Goal: Task Accomplishment & Management: Use online tool/utility

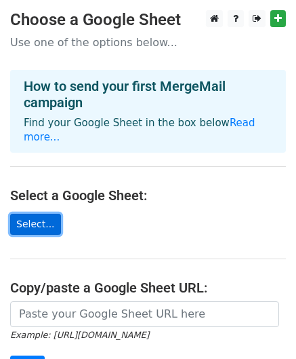
click at [32, 214] on link "Select..." at bounding box center [35, 224] width 51 height 21
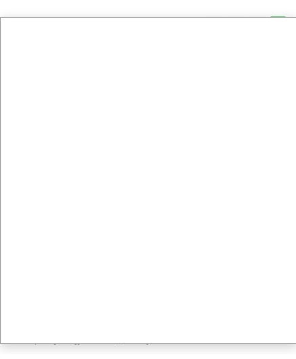
scroll to position [68, 0]
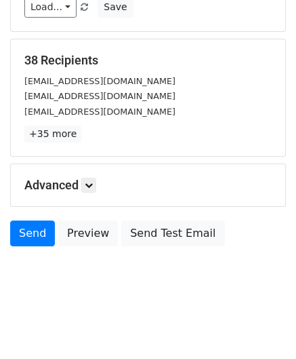
scroll to position [16, 0]
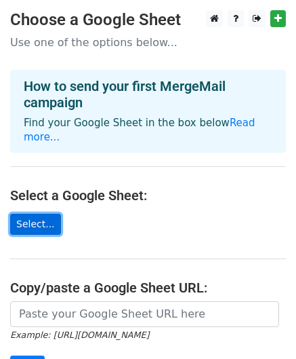
click at [43, 214] on link "Select..." at bounding box center [35, 224] width 51 height 21
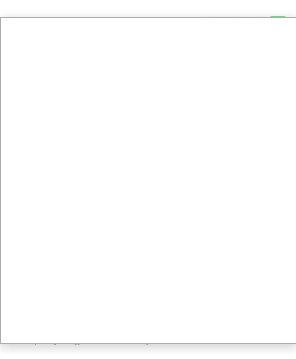
scroll to position [68, 0]
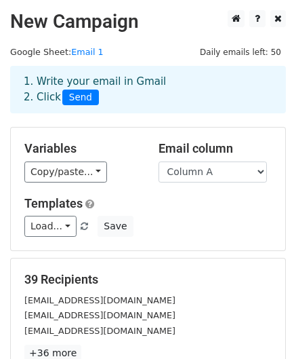
click at [75, 97] on span "Send" at bounding box center [80, 98] width 37 height 16
click at [81, 93] on span "Send" at bounding box center [80, 98] width 37 height 16
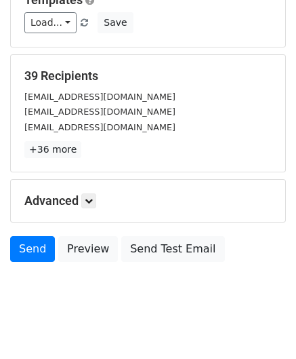
scroll to position [219, 0]
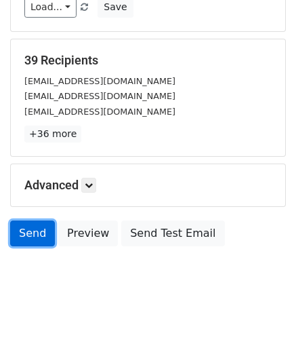
click at [31, 237] on link "Send" at bounding box center [32, 233] width 45 height 26
click at [27, 231] on link "Send" at bounding box center [32, 233] width 45 height 26
click at [29, 230] on link "Send" at bounding box center [32, 233] width 45 height 26
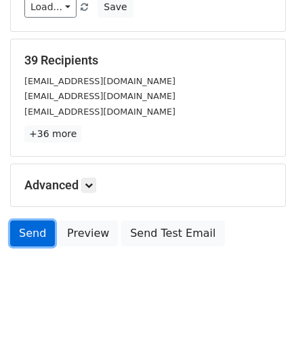
click at [28, 225] on link "Send" at bounding box center [32, 233] width 45 height 26
